Goal: Task Accomplishment & Management: Manage account settings

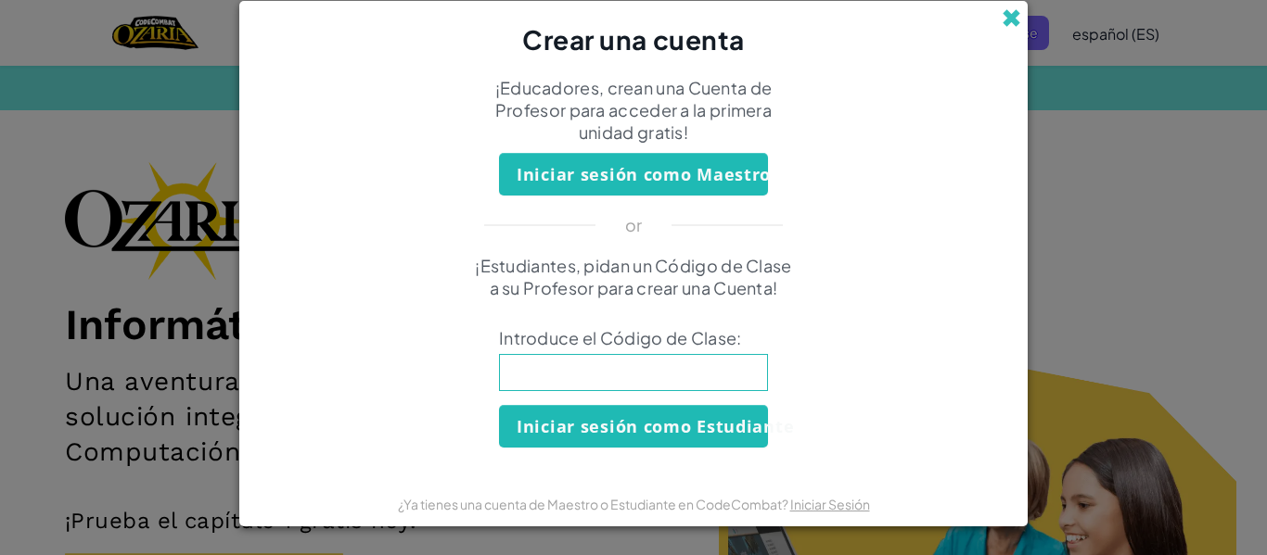
click at [1011, 18] on span at bounding box center [1010, 17] width 19 height 19
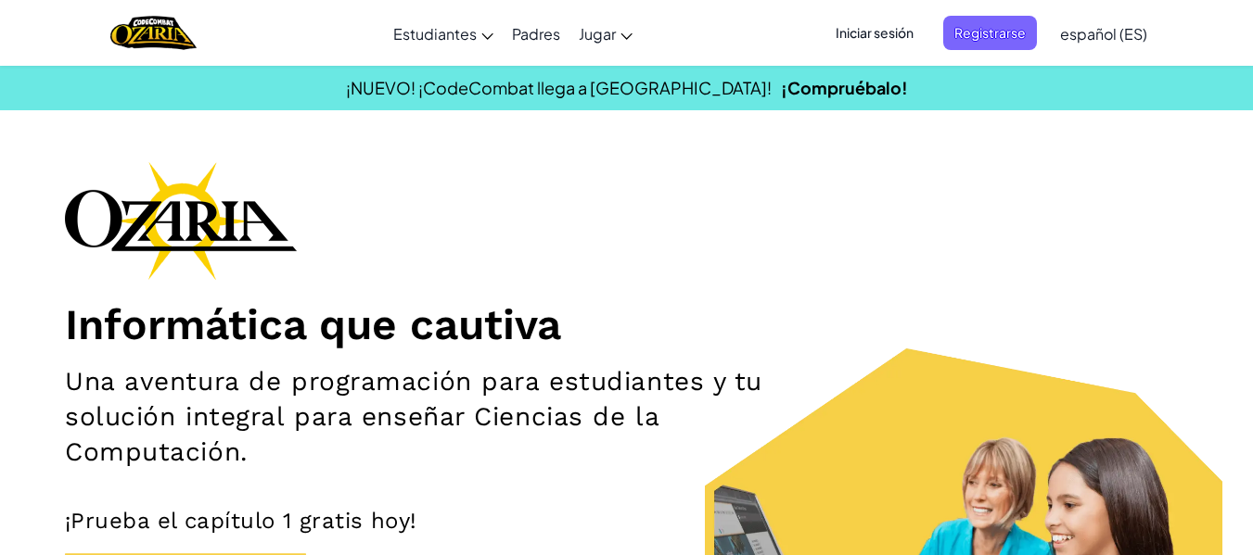
click at [916, 38] on span "Iniciar sesión" at bounding box center [874, 33] width 100 height 34
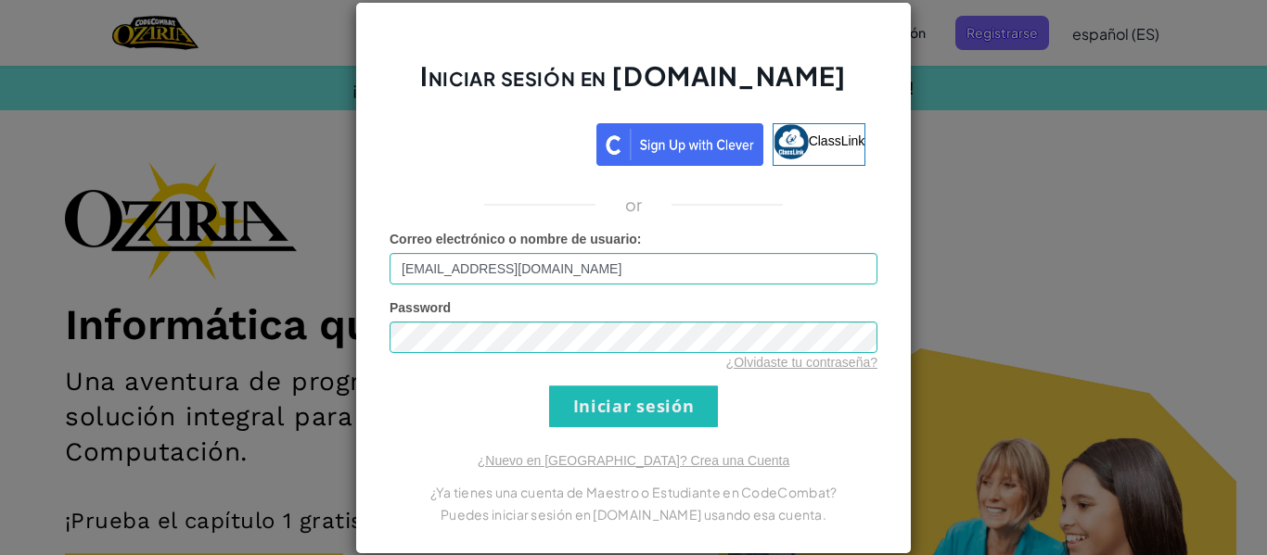
click at [746, 316] on div "Password ¿Olvidaste tu contraseña?" at bounding box center [633, 335] width 488 height 73
click at [709, 317] on div "Password ¿Olvidaste tu contraseña?" at bounding box center [633, 335] width 488 height 73
click at [695, 394] on input "Iniciar sesión" at bounding box center [633, 407] width 169 height 42
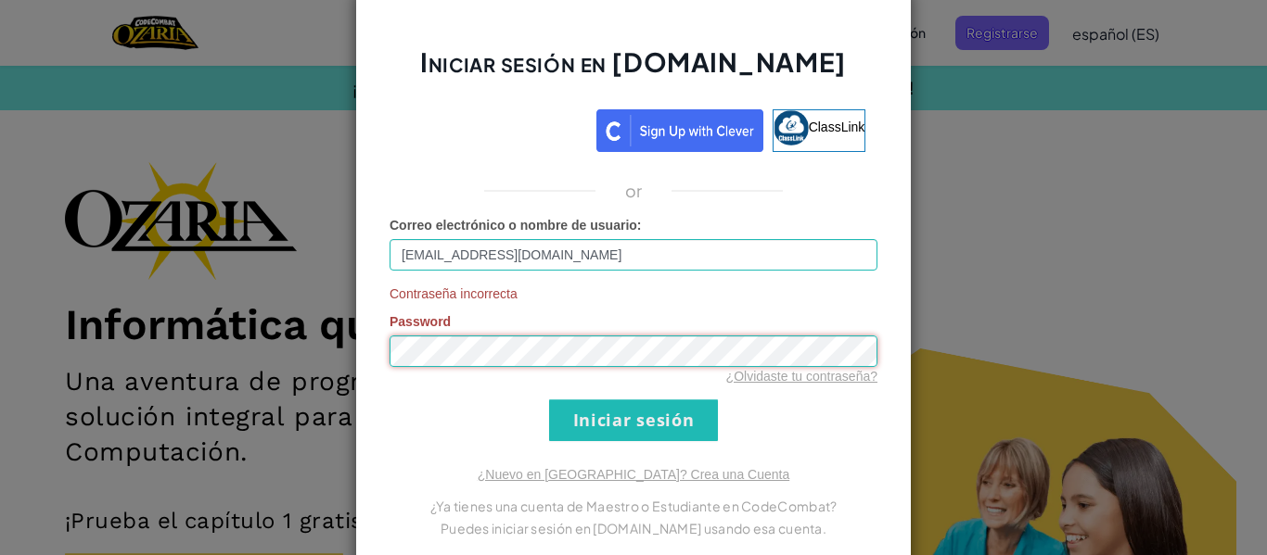
click at [549, 400] on input "Iniciar sesión" at bounding box center [633, 421] width 169 height 42
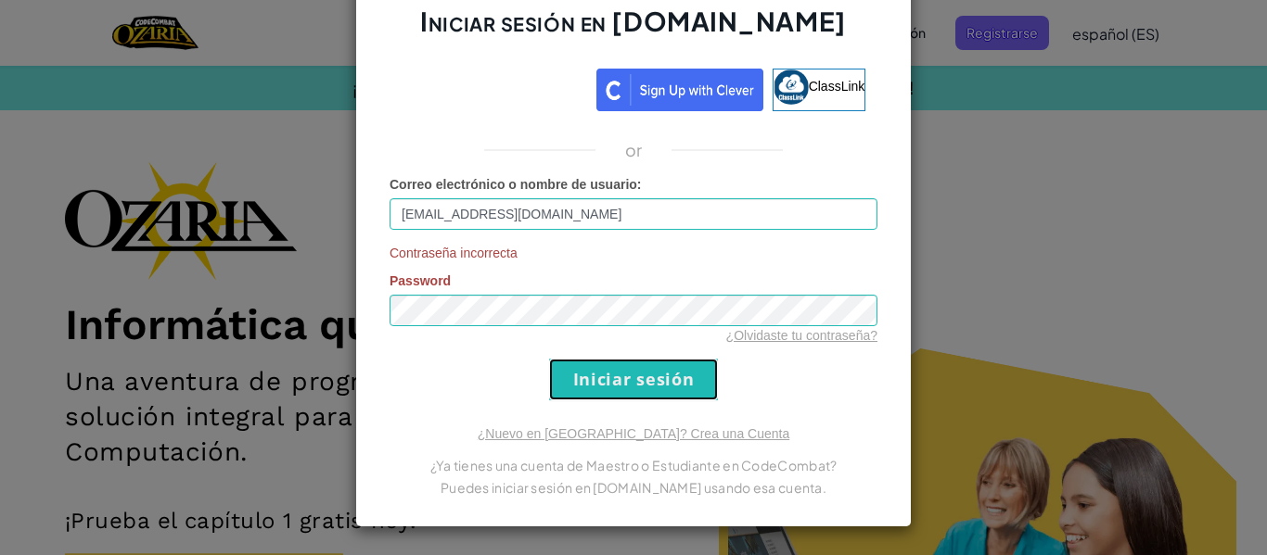
click at [665, 368] on input "Iniciar sesión" at bounding box center [633, 380] width 169 height 42
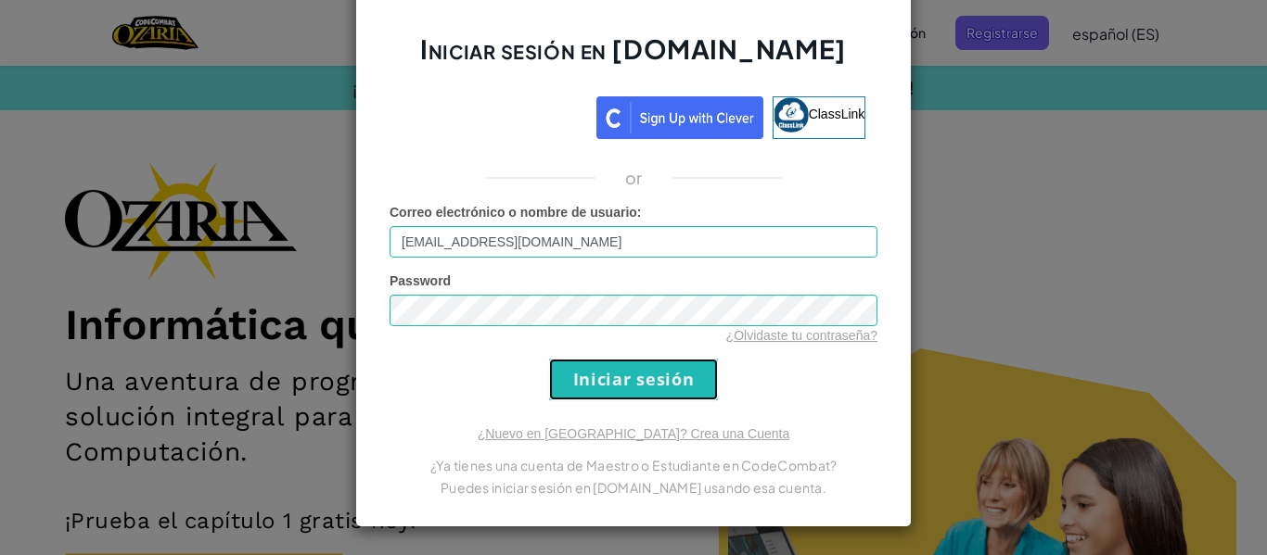
scroll to position [27, 0]
click at [665, 368] on input "Iniciar sesión" at bounding box center [633, 380] width 169 height 42
click at [641, 378] on form "Correo electrónico o nombre de usuario : [EMAIL_ADDRESS][DOMAIN_NAME] Password …" at bounding box center [633, 302] width 488 height 198
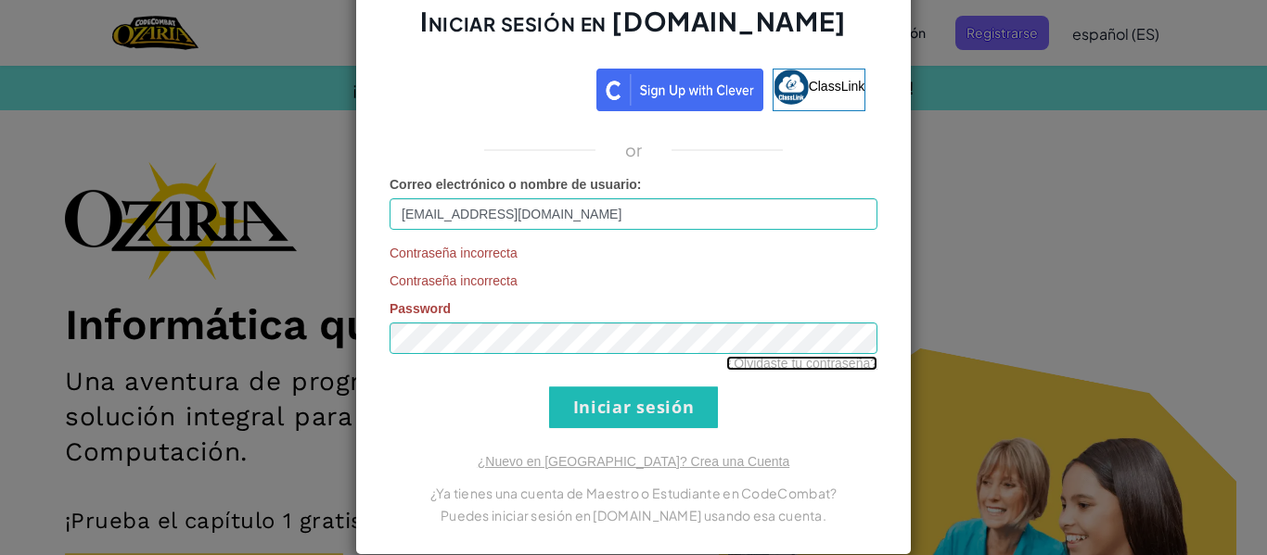
click at [782, 368] on link "¿Olvidaste tu contraseña?" at bounding box center [801, 363] width 151 height 15
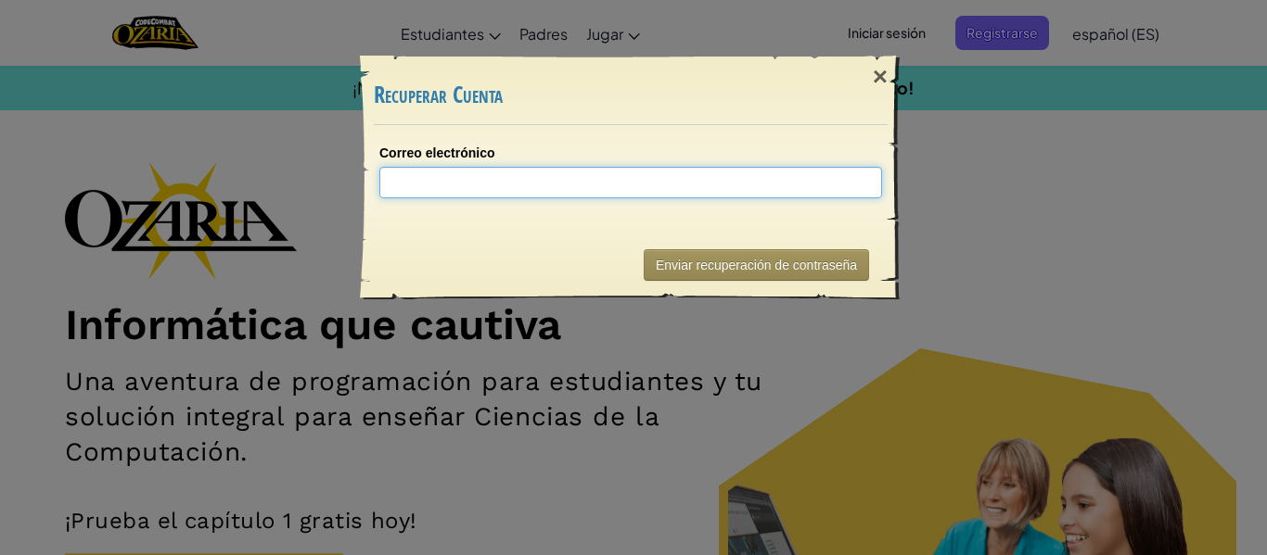
click at [725, 172] on input "Correo electrónico" at bounding box center [630, 183] width 503 height 32
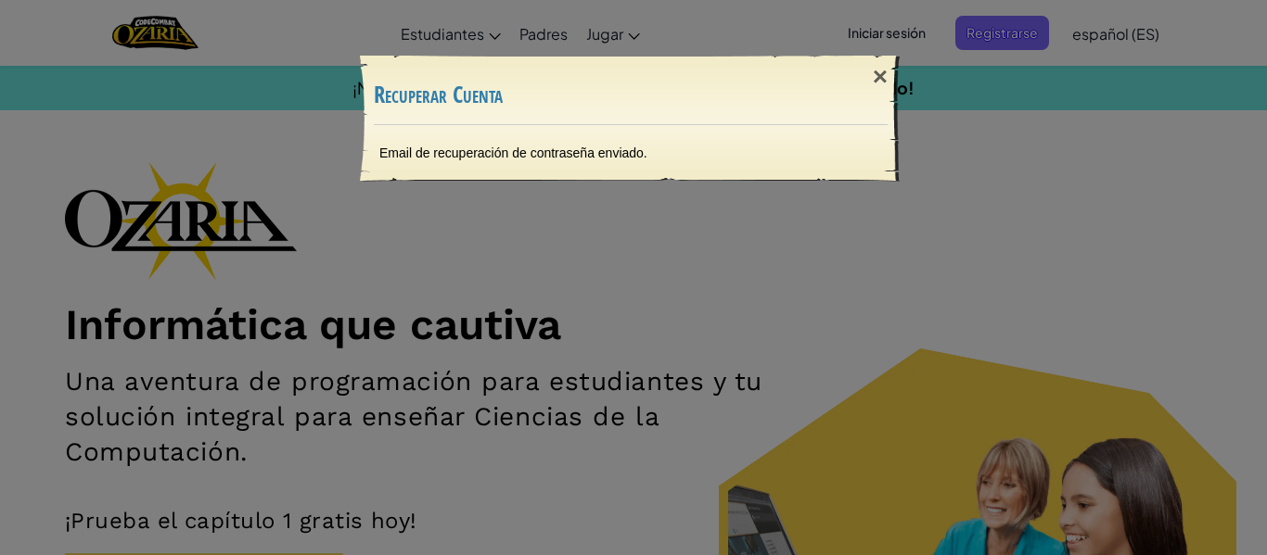
click at [783, 118] on div "× Recuperar Cuenta" at bounding box center [631, 91] width 514 height 69
click at [877, 78] on div "×" at bounding box center [880, 77] width 43 height 54
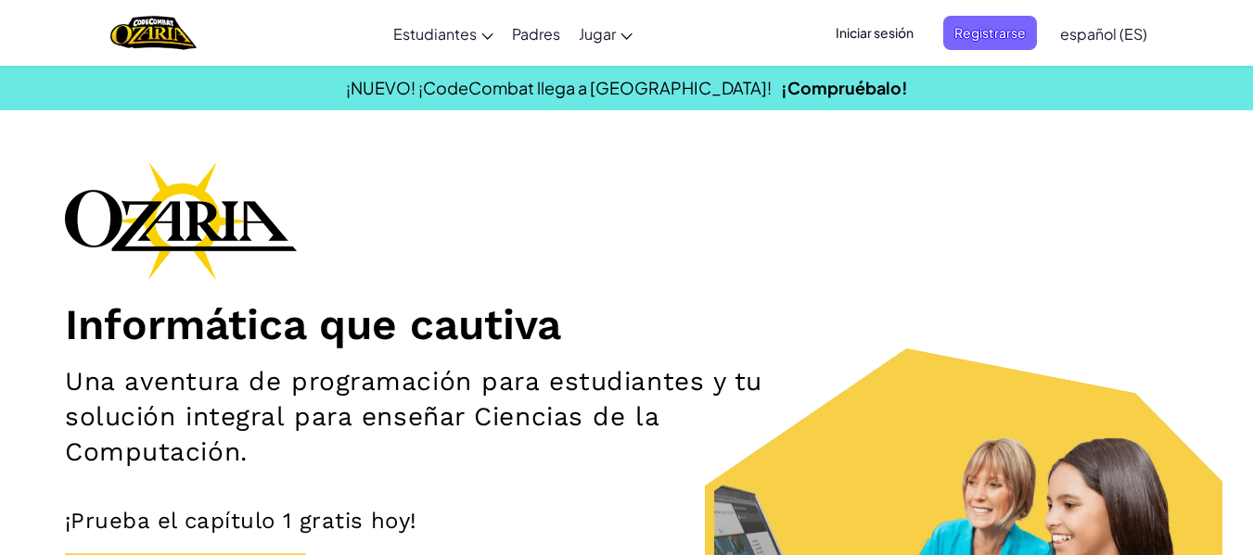
click at [899, 33] on span "Iniciar sesión" at bounding box center [874, 33] width 100 height 34
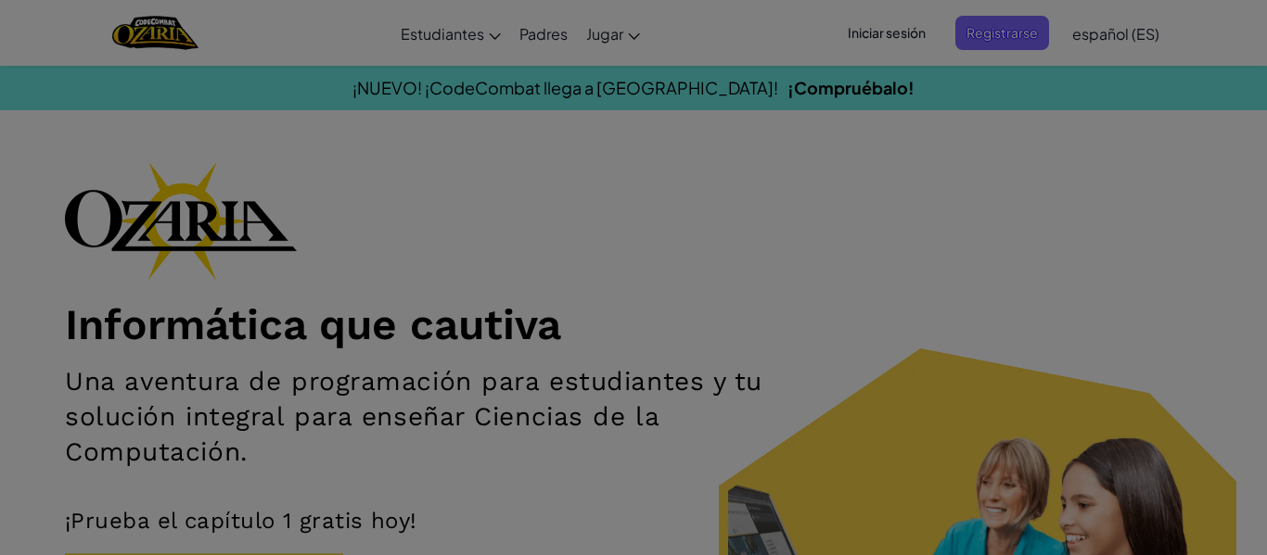
type input "[EMAIL_ADDRESS][DOMAIN_NAME]"
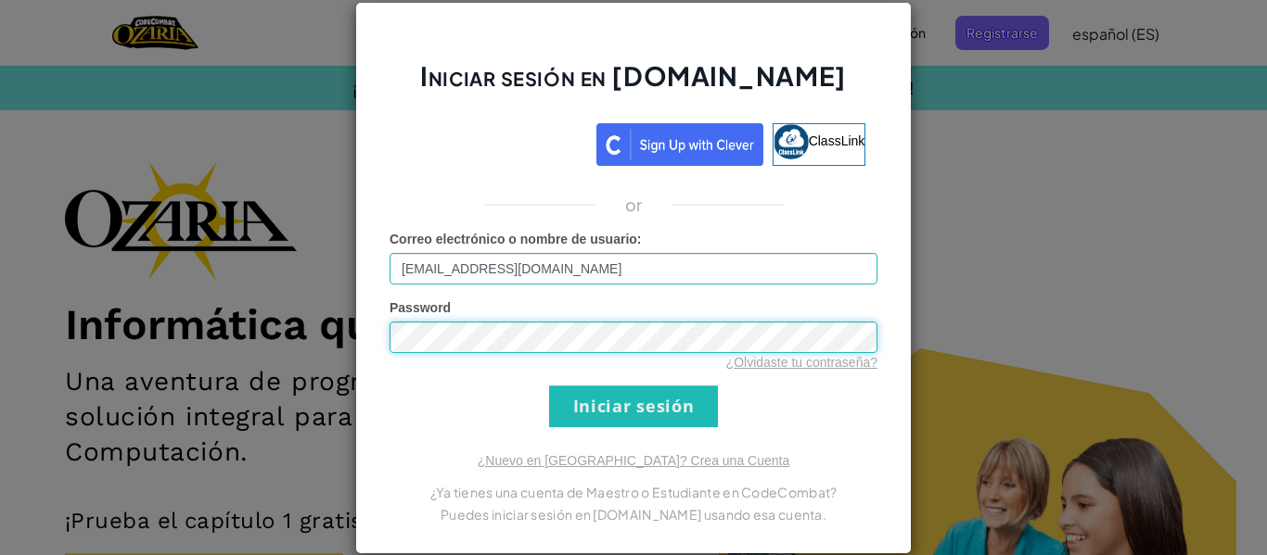
click at [549, 386] on input "Iniciar sesión" at bounding box center [633, 407] width 169 height 42
